Goal: Task Accomplishment & Management: Manage account settings

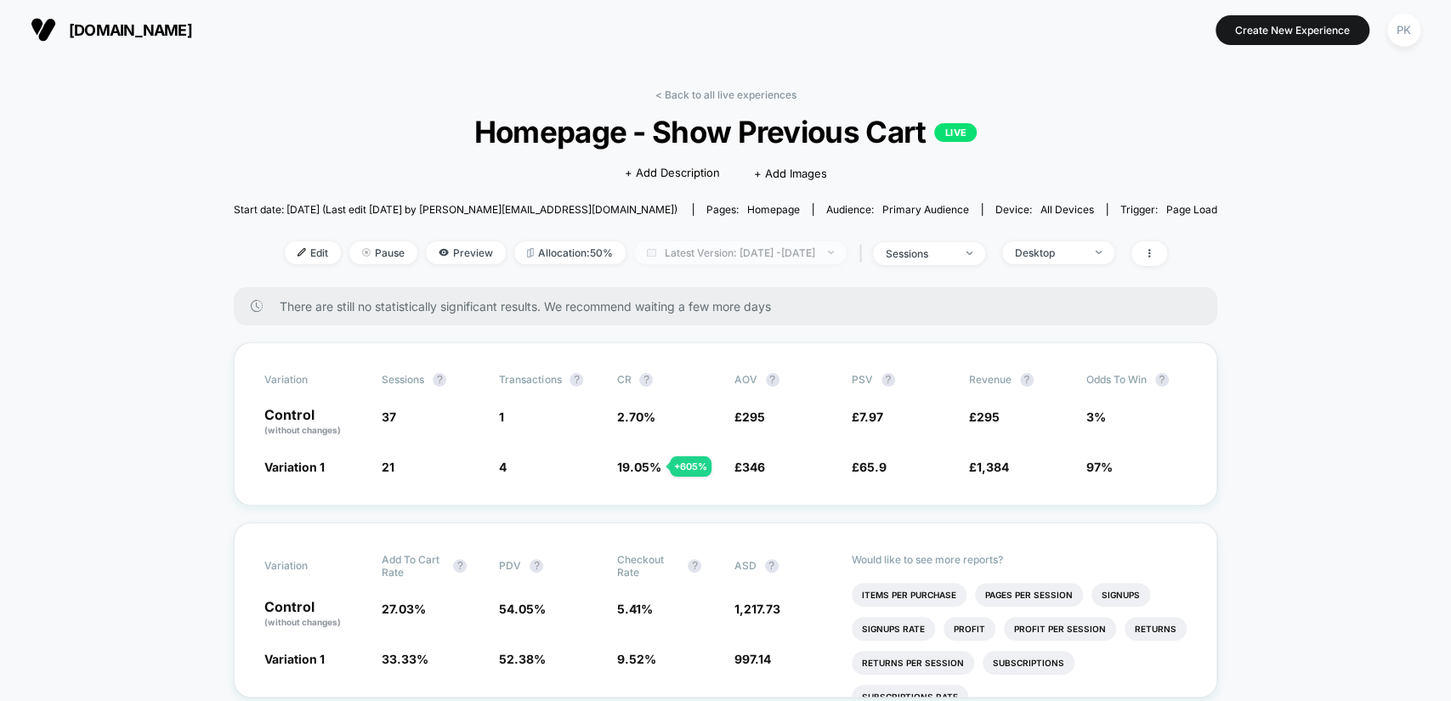
scroll to position [33, 0]
click at [1043, 257] on span "Desktop" at bounding box center [1058, 252] width 112 height 23
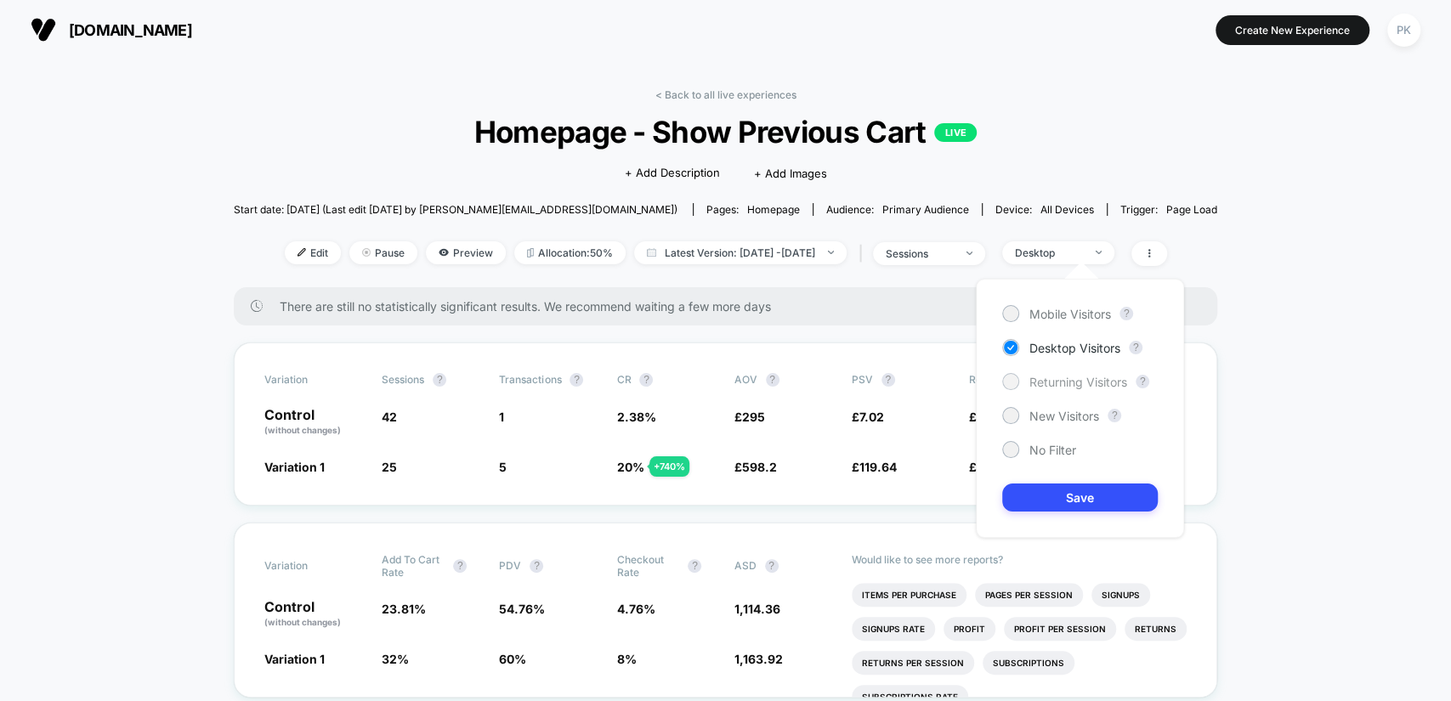
click at [1053, 379] on span "Returning Visitors" at bounding box center [1079, 382] width 98 height 14
click at [1085, 487] on button "Save" at bounding box center [1080, 498] width 156 height 28
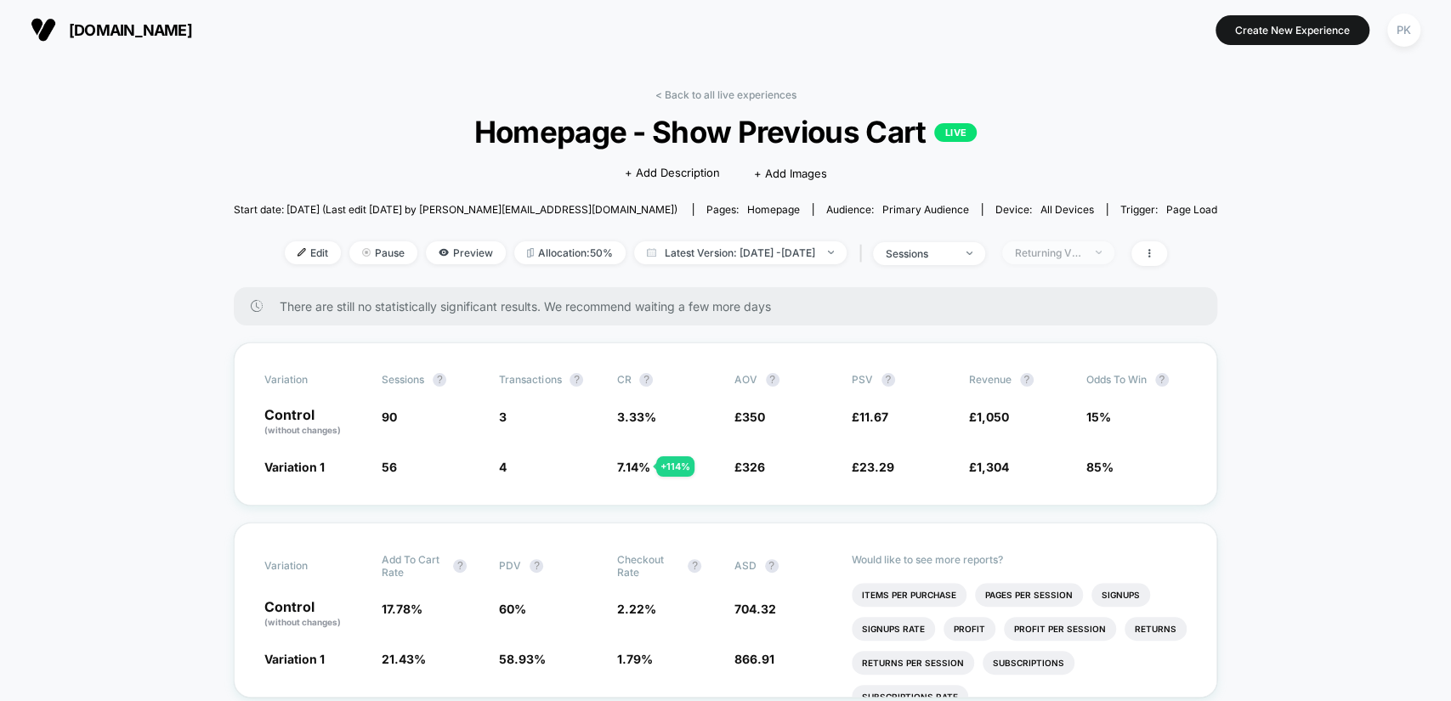
click at [1059, 256] on div "Returning Visitors" at bounding box center [1049, 253] width 68 height 13
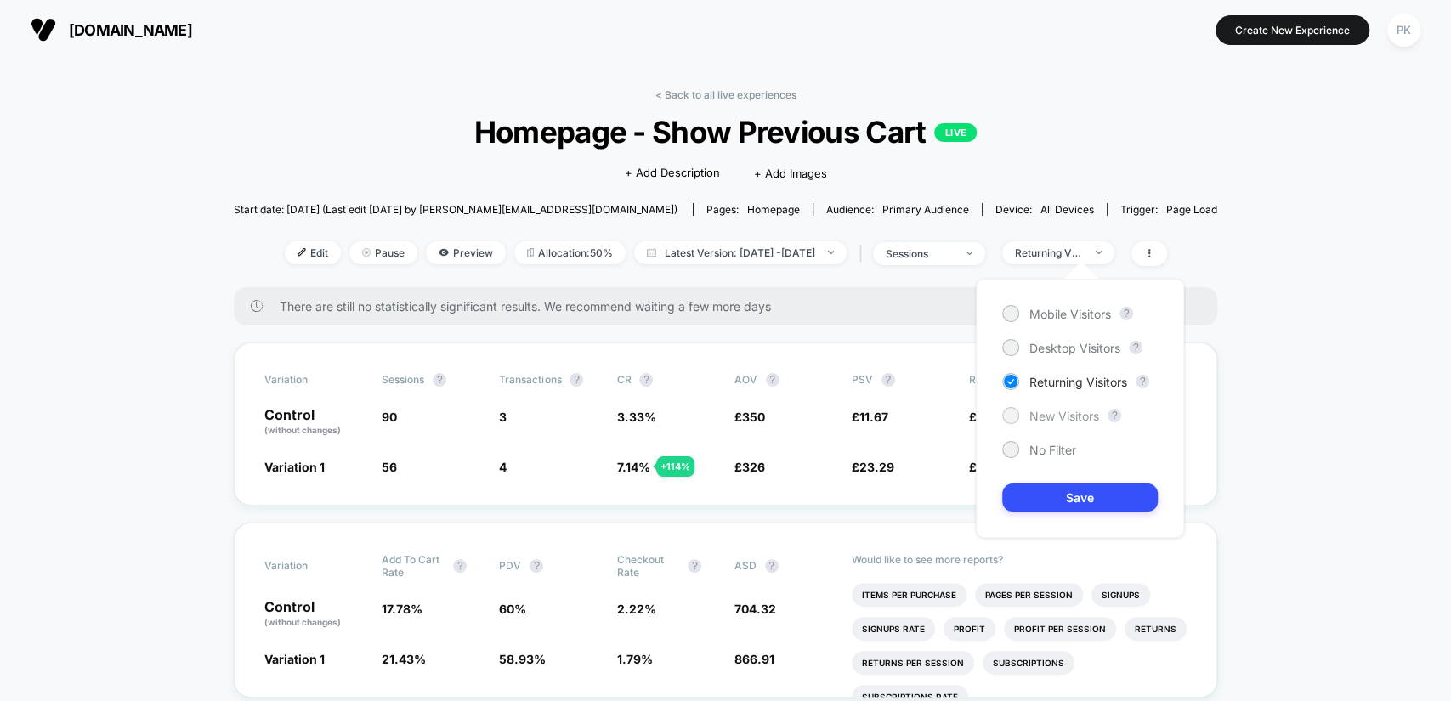
click at [1076, 415] on span "New Visitors" at bounding box center [1065, 416] width 70 height 14
click at [1095, 491] on button "Save" at bounding box center [1080, 498] width 156 height 28
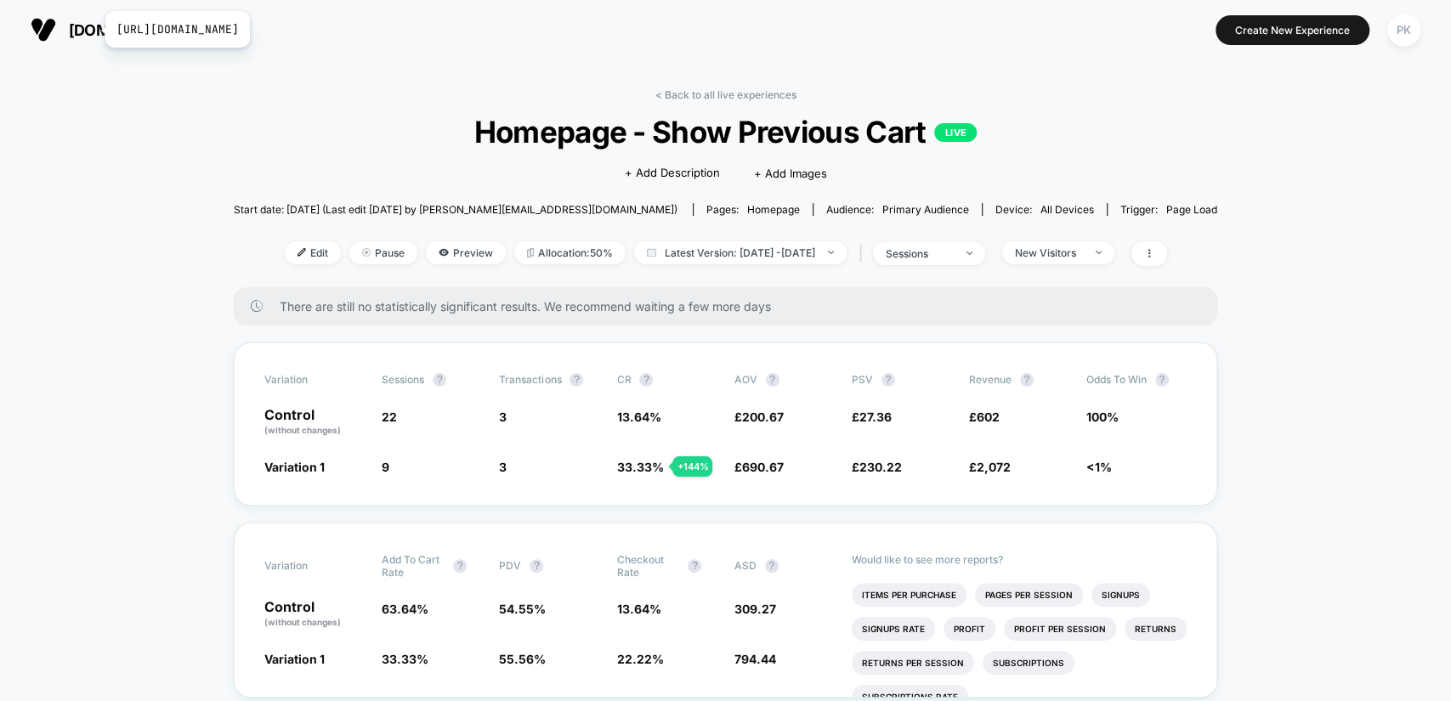
click at [94, 28] on span "[DOMAIN_NAME]" at bounding box center [130, 30] width 123 height 18
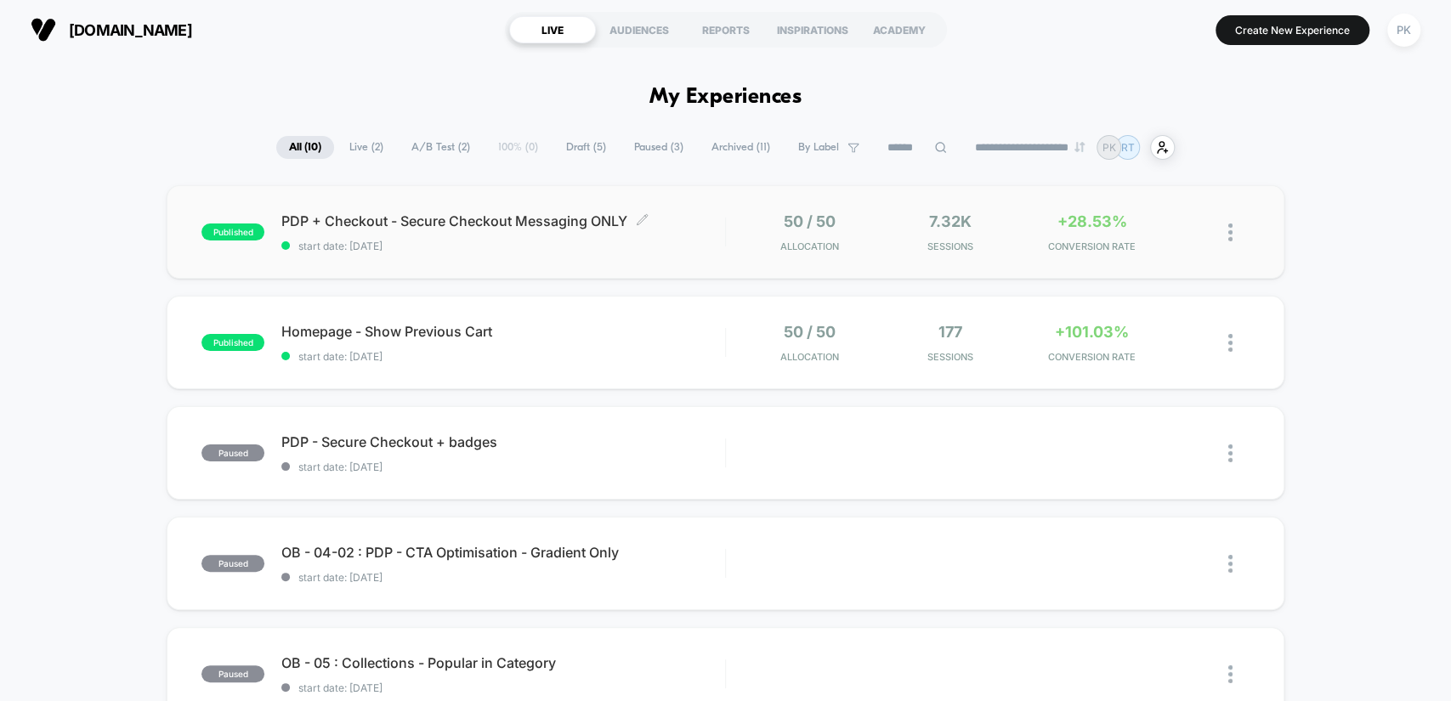
click at [500, 230] on div "PDP + Checkout - Secure Checkout Messaging ONLY Click to edit experience detail…" at bounding box center [502, 233] width 443 height 40
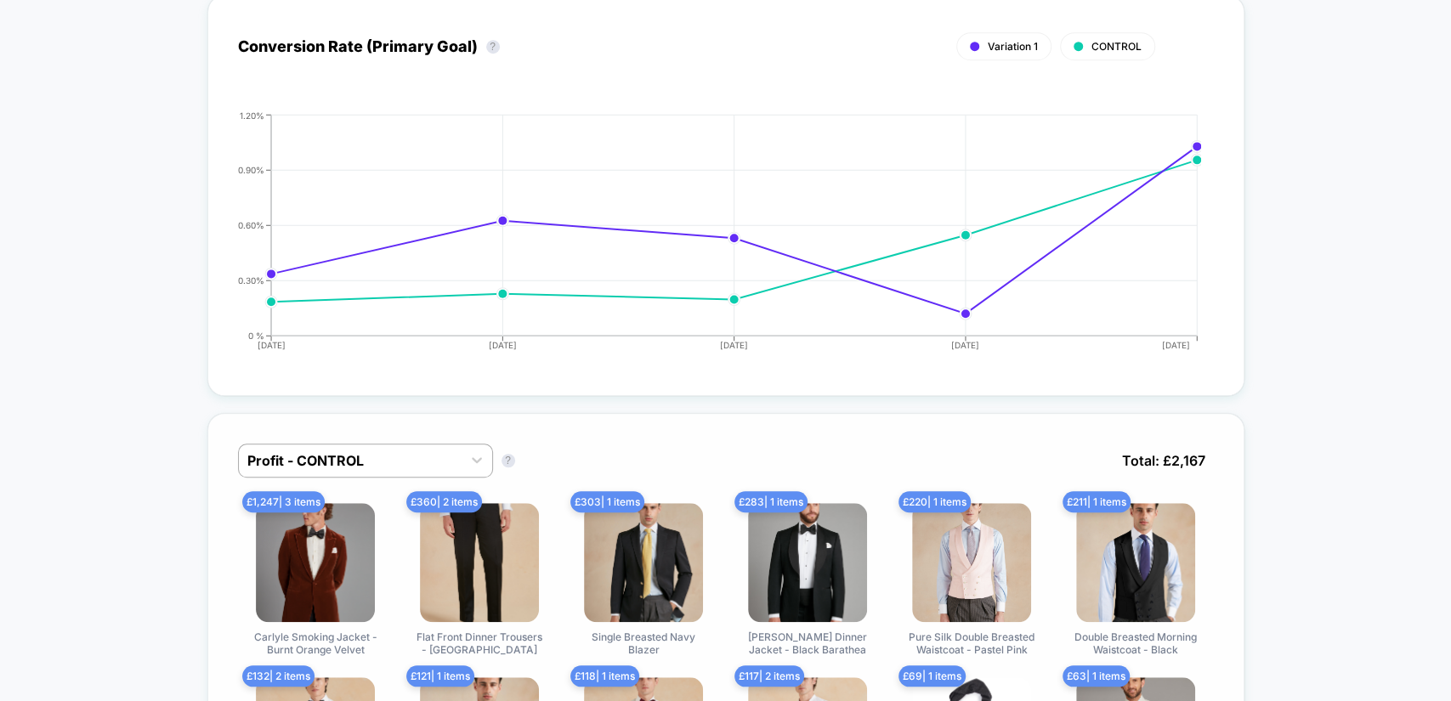
scroll to position [1543, 0]
